Goal: Information Seeking & Learning: Learn about a topic

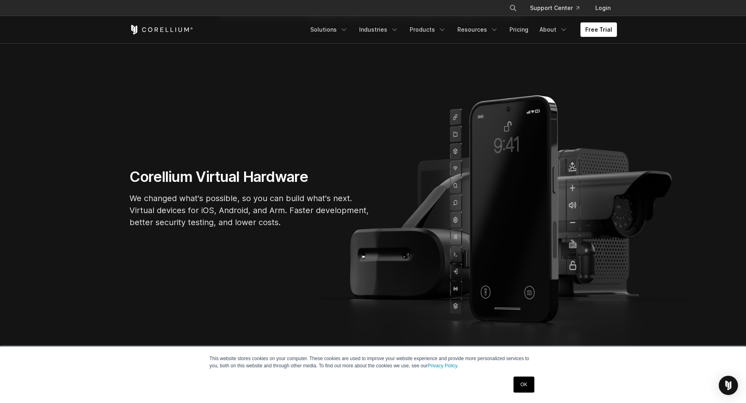
click at [523, 384] on link "OK" at bounding box center [523, 385] width 20 height 16
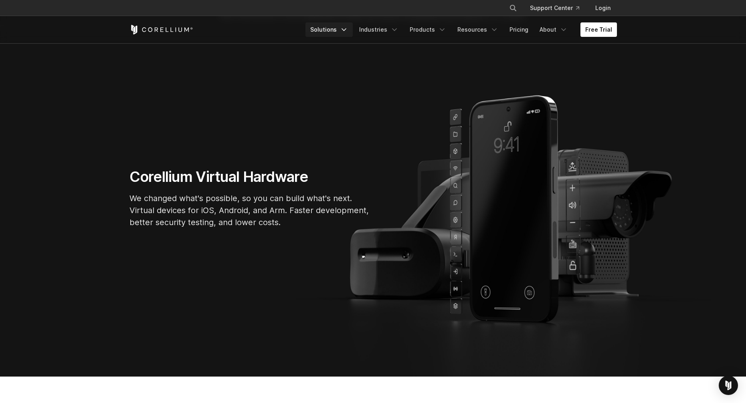
click at [348, 29] on icon "Navigation Menu" at bounding box center [344, 30] width 8 height 8
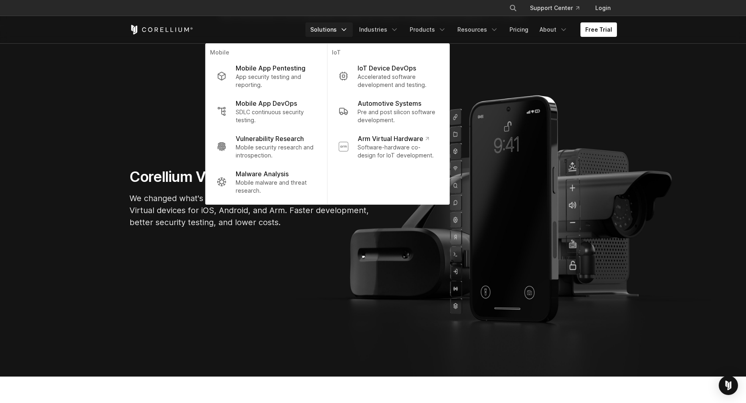
click at [514, 79] on section "Corellium Virtual Hardware We changed what's possible, so you can build what's …" at bounding box center [373, 201] width 746 height 351
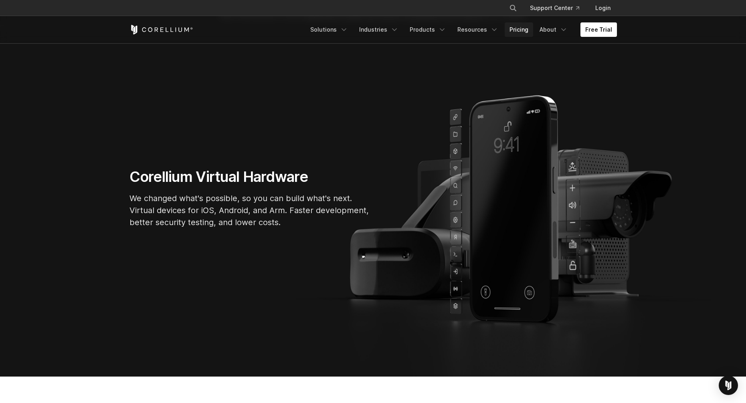
click at [526, 28] on link "Pricing" at bounding box center [519, 29] width 28 height 14
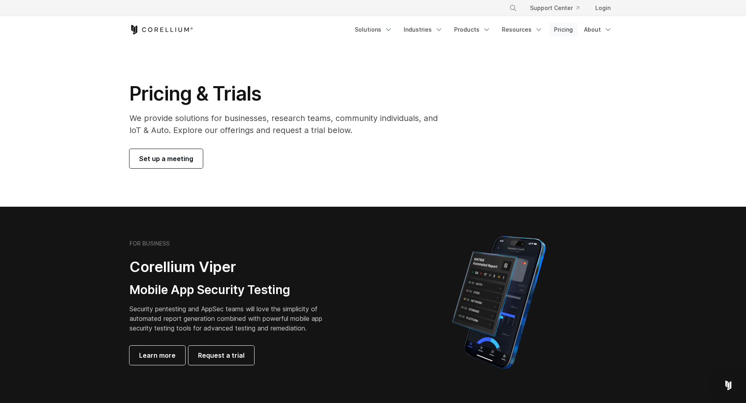
click at [563, 26] on link "Pricing" at bounding box center [563, 29] width 28 height 14
